Goal: Check status: Check status

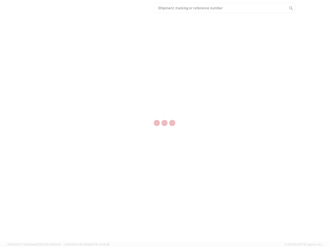
select select "US"
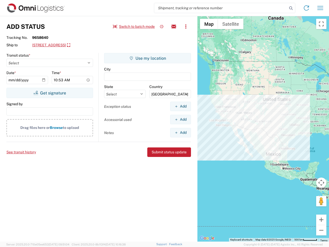
click at [221, 8] on input "search" at bounding box center [220, 8] width 133 height 10
click at [291, 8] on icon at bounding box center [290, 8] width 7 height 7
click at [306, 8] on icon at bounding box center [306, 8] width 8 height 8
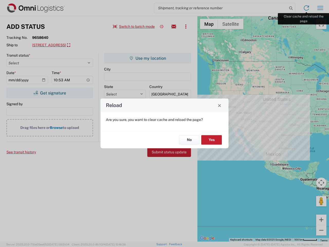
click at [320, 8] on div "Reload Are you sure, you want to clear cache and reload the page? No Yes" at bounding box center [164, 123] width 329 height 247
click at [134, 26] on div "Reload Are you sure, you want to clear cache and reload the page? No Yes" at bounding box center [164, 123] width 329 height 247
click at [162, 26] on div "Reload Are you sure, you want to clear cache and reload the page? No Yes" at bounding box center [164, 123] width 329 height 247
click at [174, 26] on div "Reload Are you sure, you want to clear cache and reload the page? No Yes" at bounding box center [164, 123] width 329 height 247
click at [186, 26] on div "Reload Are you sure, you want to clear cache and reload the page? No Yes" at bounding box center [164, 123] width 329 height 247
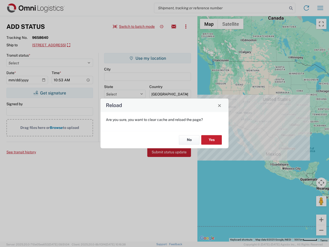
click at [73, 45] on div "Reload Are you sure, you want to clear cache and reload the page? No Yes" at bounding box center [164, 123] width 329 height 247
click at [50, 93] on div "Reload Are you sure, you want to clear cache and reload the page? No Yes" at bounding box center [164, 123] width 329 height 247
